Goal: Task Accomplishment & Management: Manage account settings

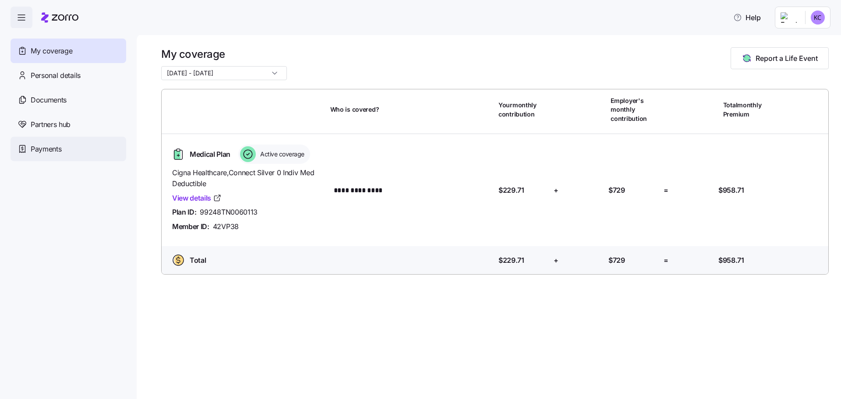
click at [107, 152] on div "Payments" at bounding box center [69, 149] width 116 height 25
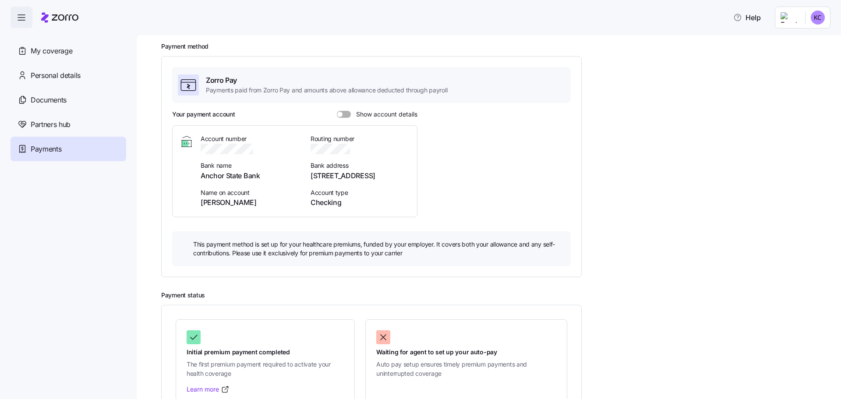
scroll to position [21, 0]
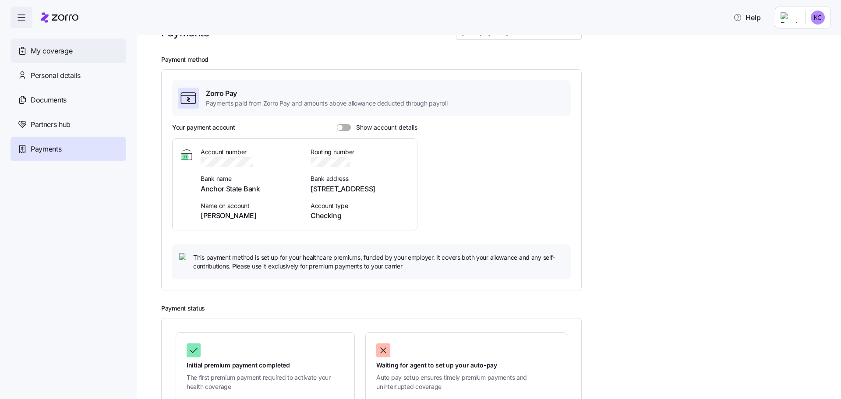
click at [67, 53] on span "My coverage" at bounding box center [52, 51] width 42 height 11
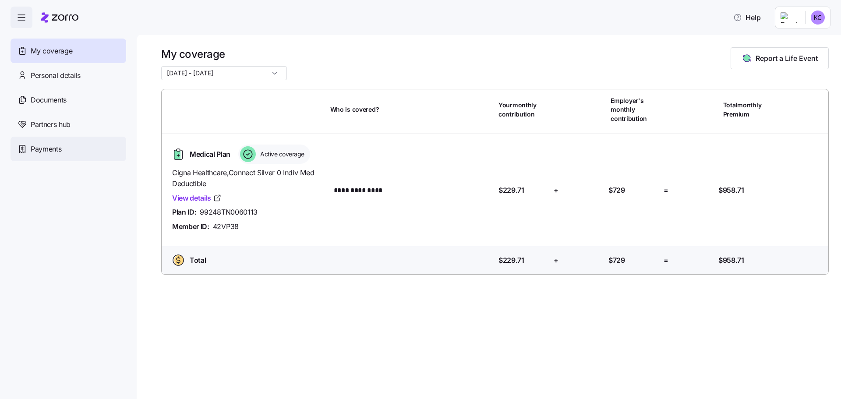
click at [57, 148] on span "Payments" at bounding box center [46, 149] width 31 height 11
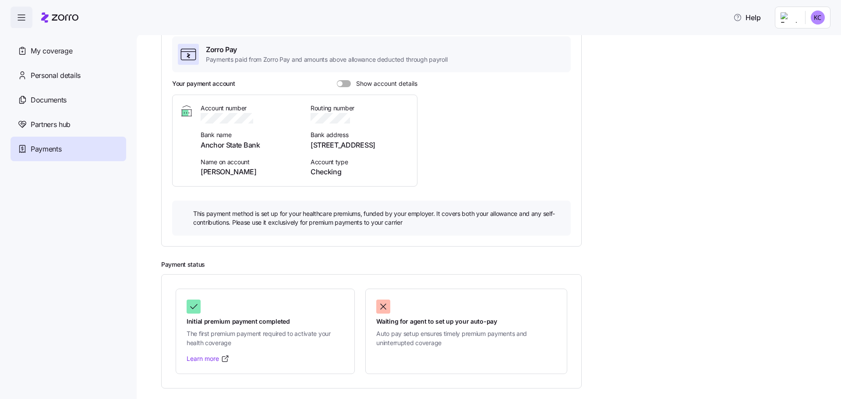
scroll to position [21, 0]
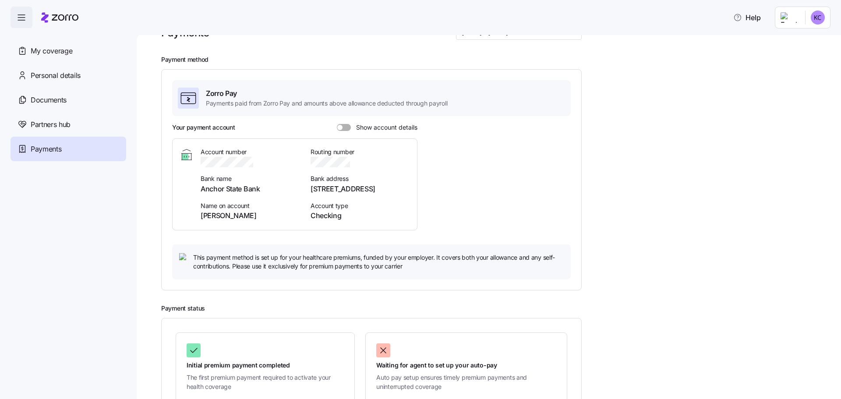
click at [344, 131] on span at bounding box center [347, 127] width 9 height 7
click at [337, 124] on input "Show account details" at bounding box center [337, 124] width 0 height 0
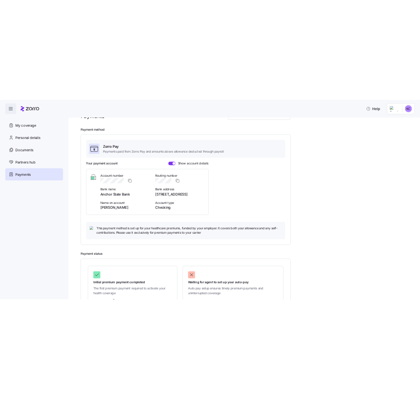
scroll to position [0, 0]
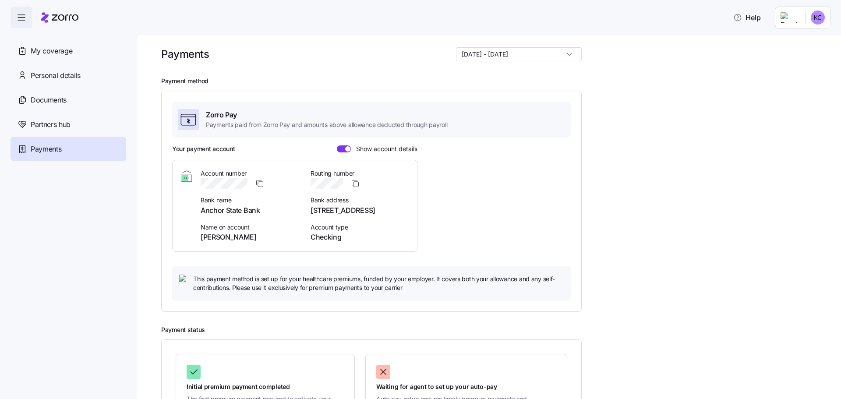
drag, startPoint x: 310, startPoint y: 185, endPoint x: 344, endPoint y: 192, distance: 34.9
click at [344, 192] on div "Account number Bank name Anchor State Bank Name on account [PERSON_NAME] Routin…" at bounding box center [305, 205] width 209 height 73
click at [356, 183] on icon "button" at bounding box center [355, 183] width 9 height 9
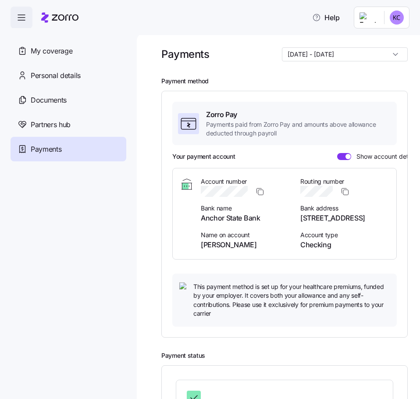
click at [115, 253] on nav "My coverage Personal details Documents Partners hub Payments" at bounding box center [68, 213] width 137 height 371
click at [150, 251] on div "Payments [DATE] - [DATE] Payment method Zorro Pay Payments paid from Zorro Pay …" at bounding box center [278, 215] width 283 height 365
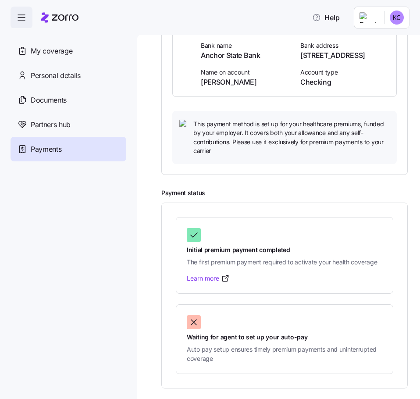
scroll to position [182, 0]
